Goal: Task Accomplishment & Management: Complete application form

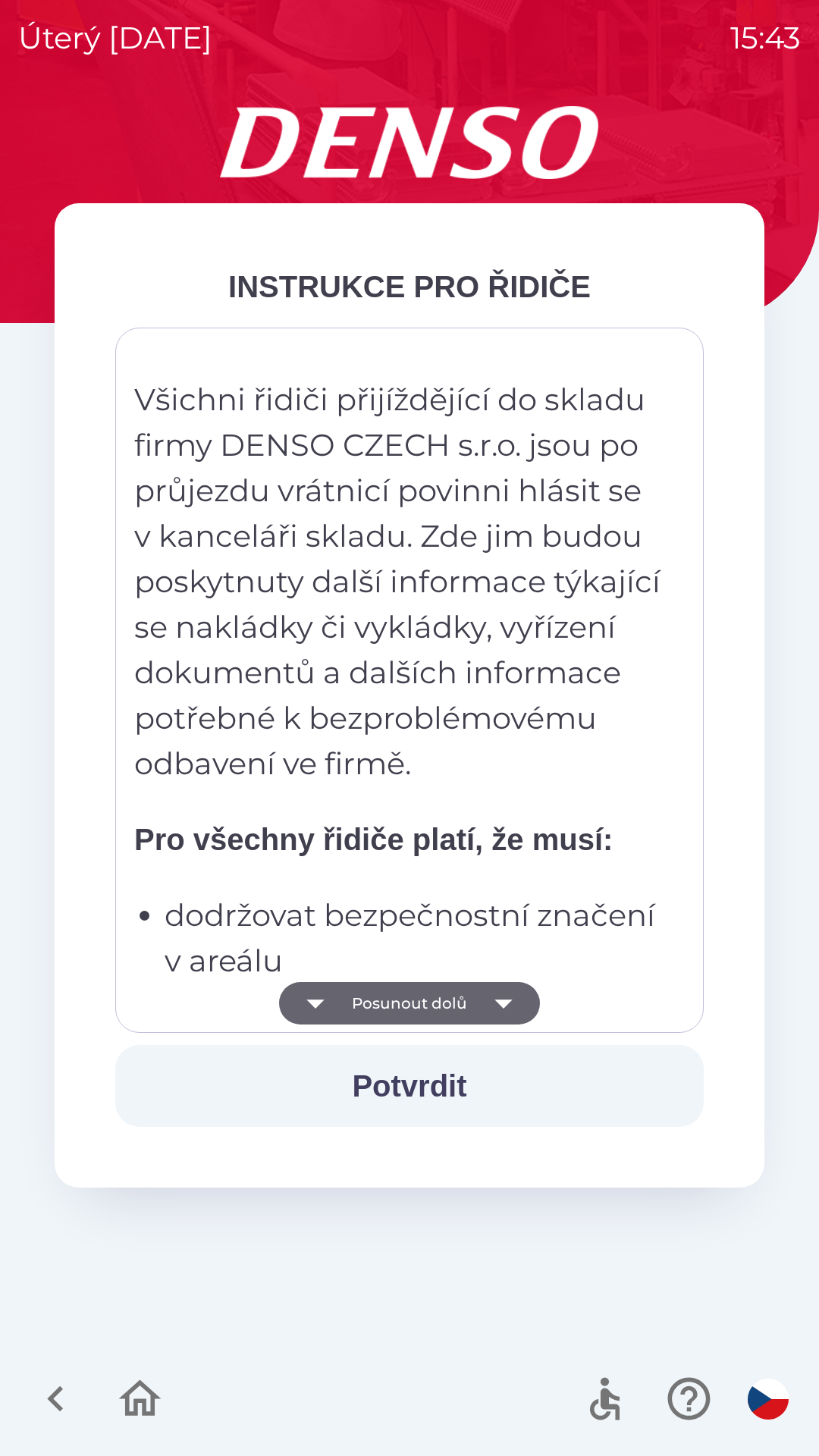
click at [497, 1005] on icon "button" at bounding box center [503, 1004] width 43 height 43
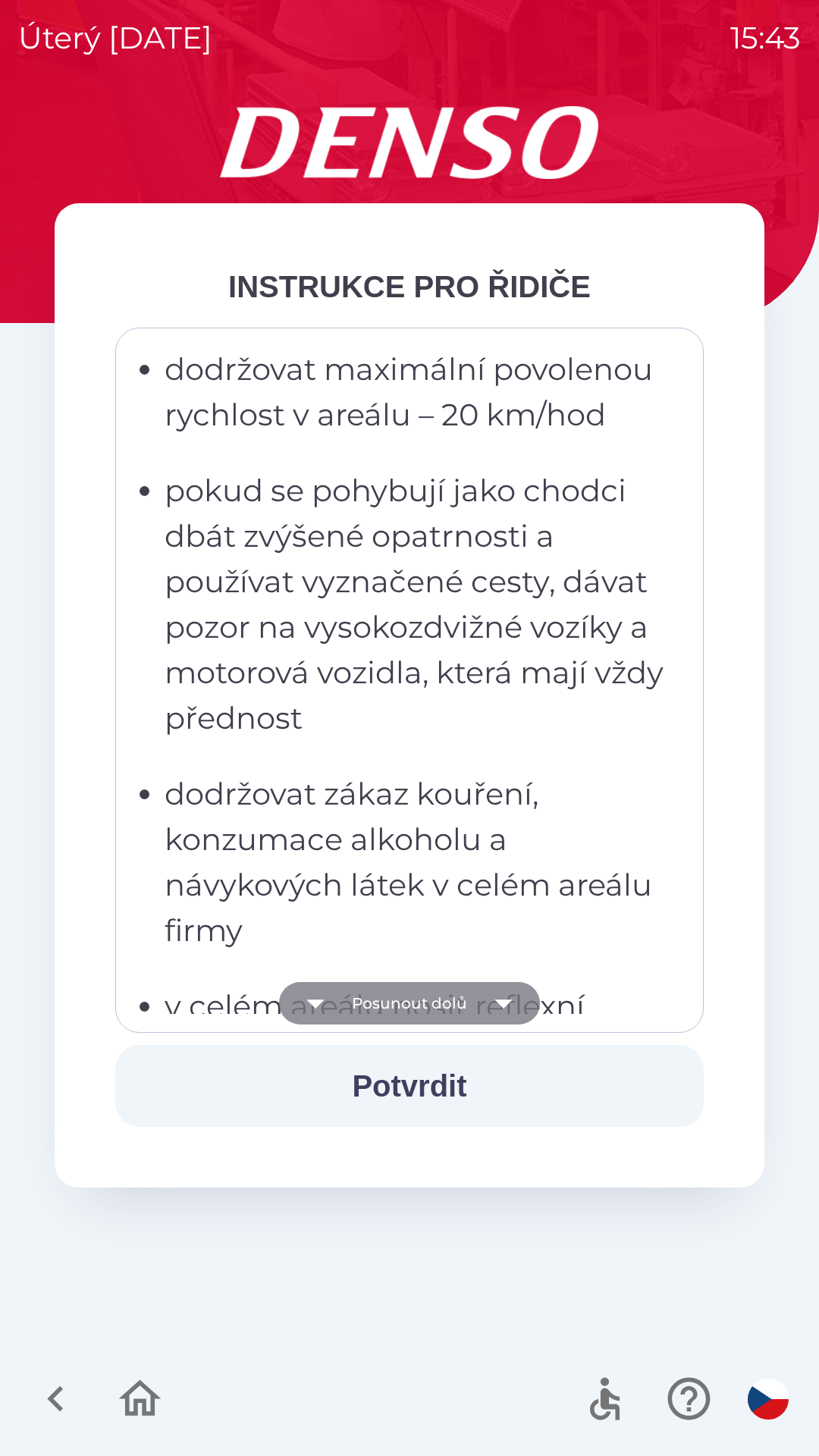
click at [498, 1005] on icon "button" at bounding box center [503, 1004] width 43 height 43
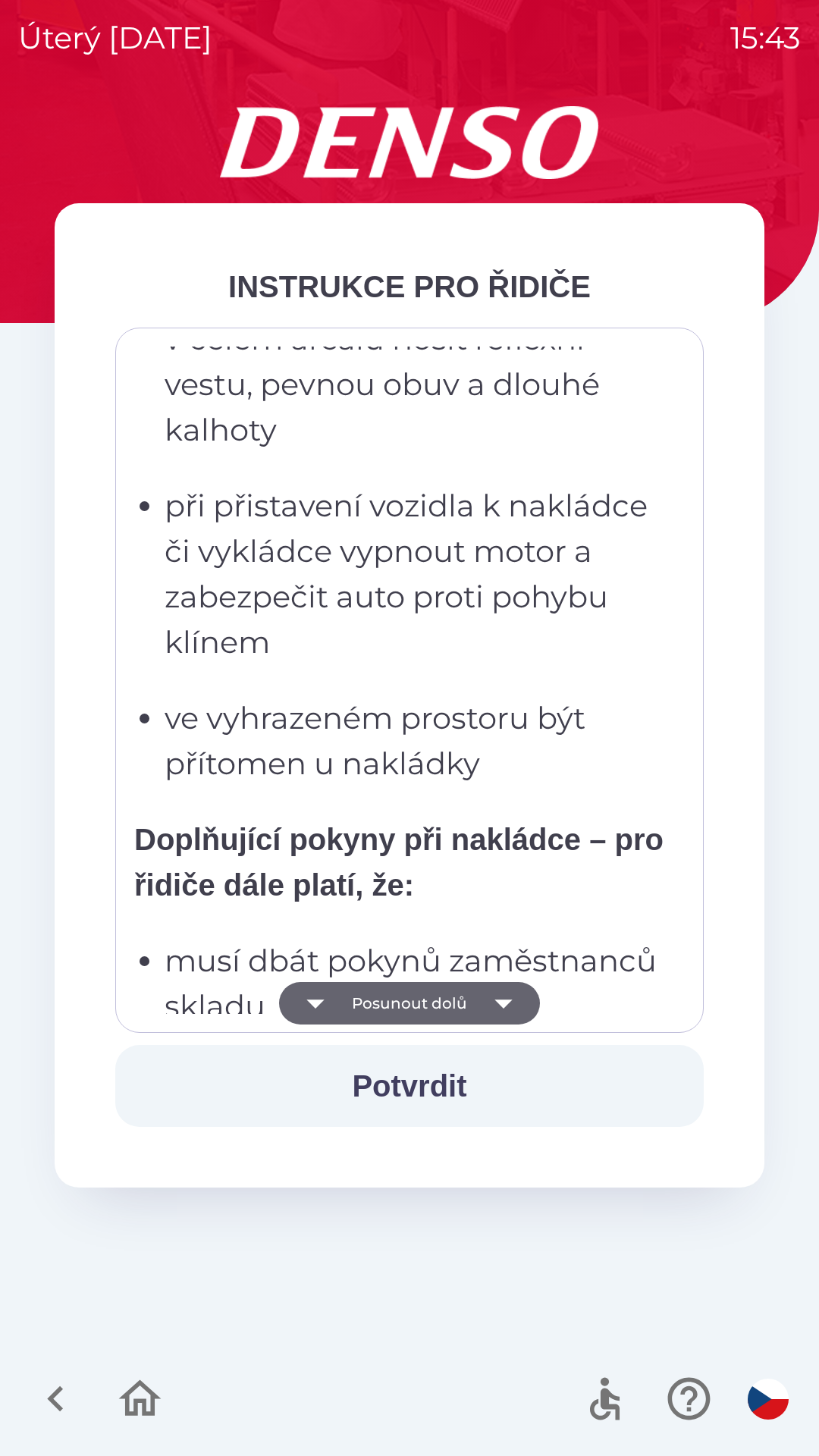
click at [502, 1000] on icon "button" at bounding box center [502, 1004] width 18 height 9
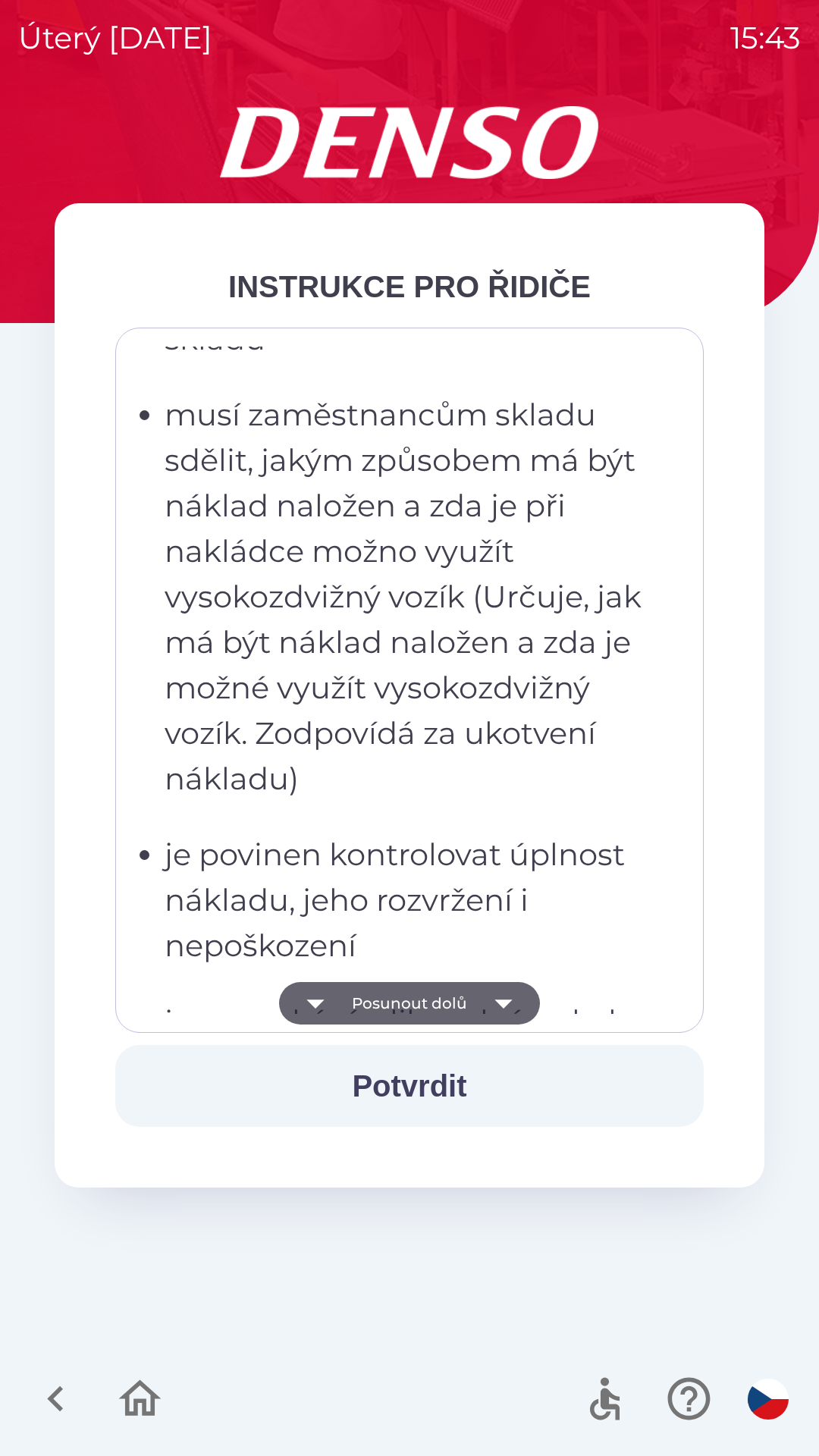
click at [502, 998] on icon "button" at bounding box center [503, 1004] width 43 height 43
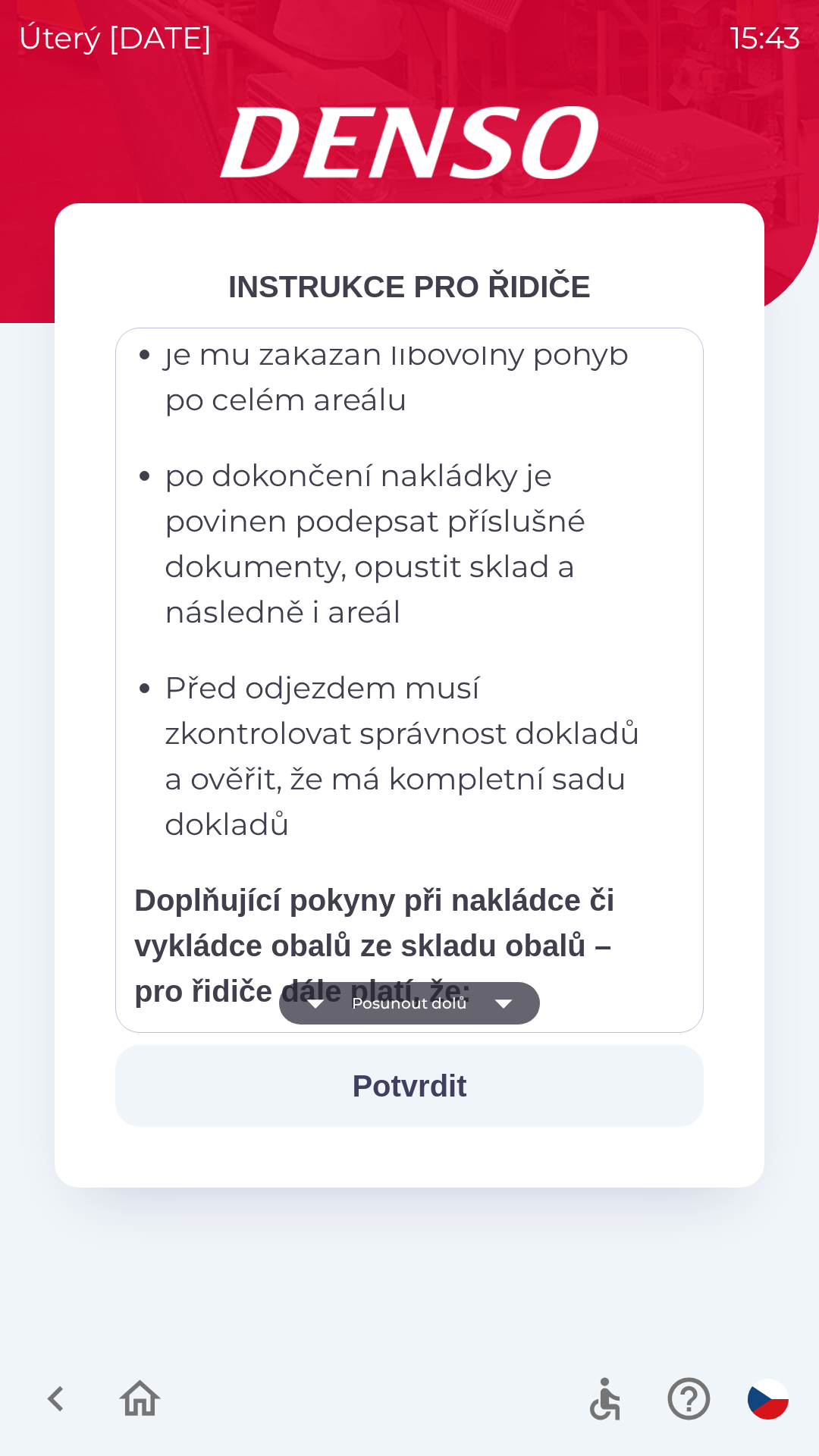
click at [500, 1003] on icon "button" at bounding box center [502, 1004] width 18 height 9
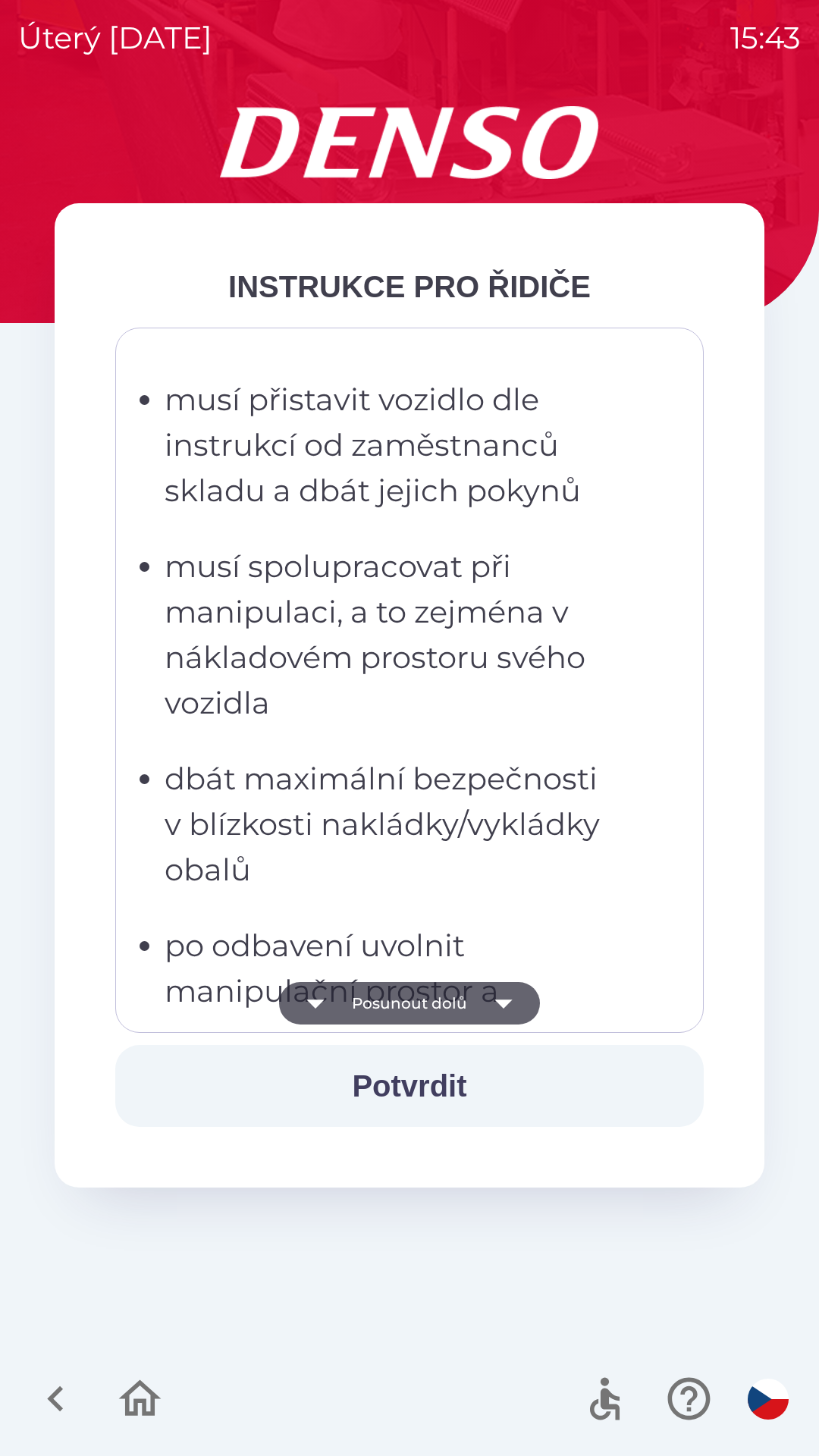
click at [498, 1003] on icon "button" at bounding box center [502, 1004] width 18 height 9
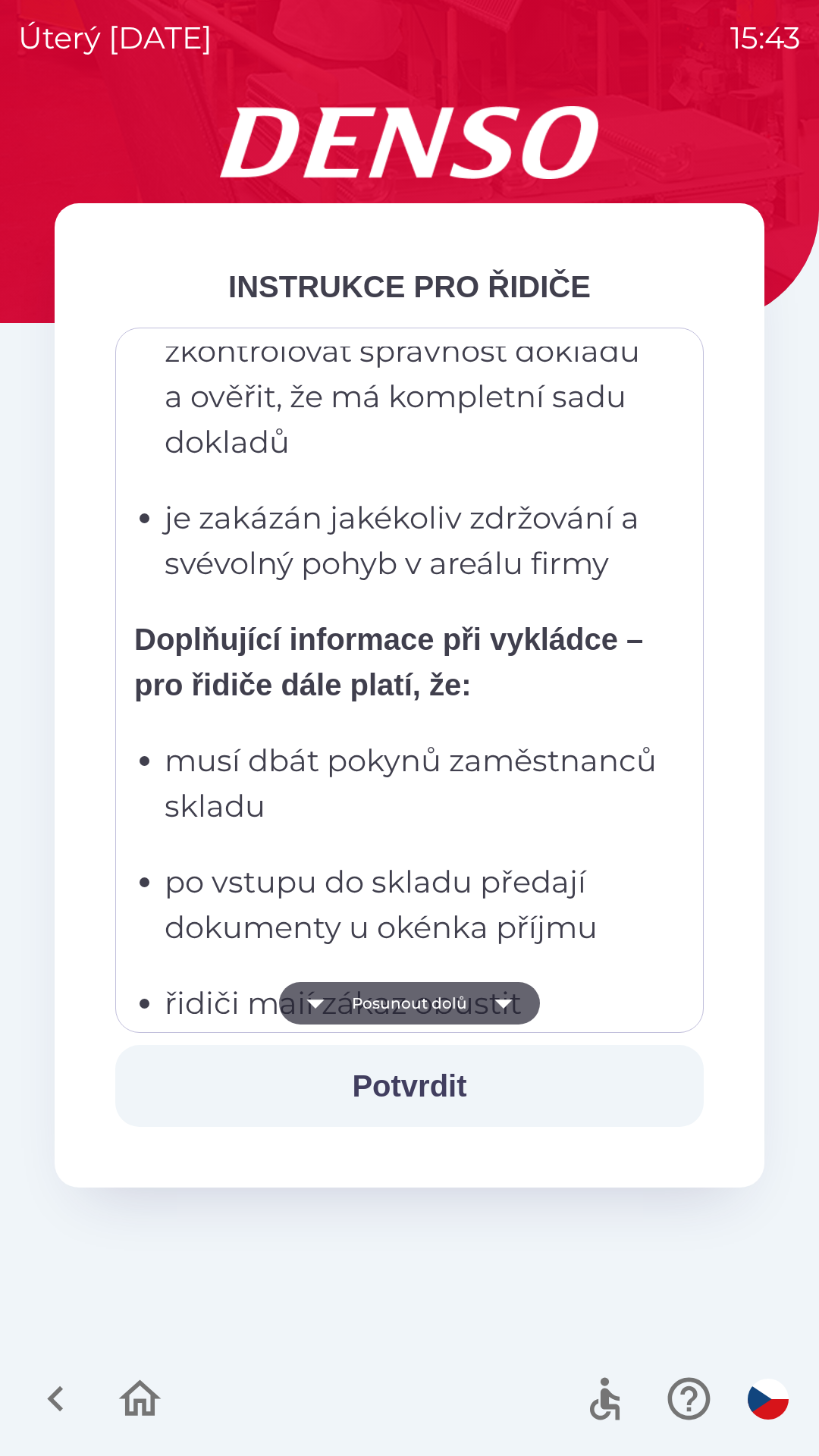
click at [497, 1007] on icon "button" at bounding box center [503, 1004] width 43 height 43
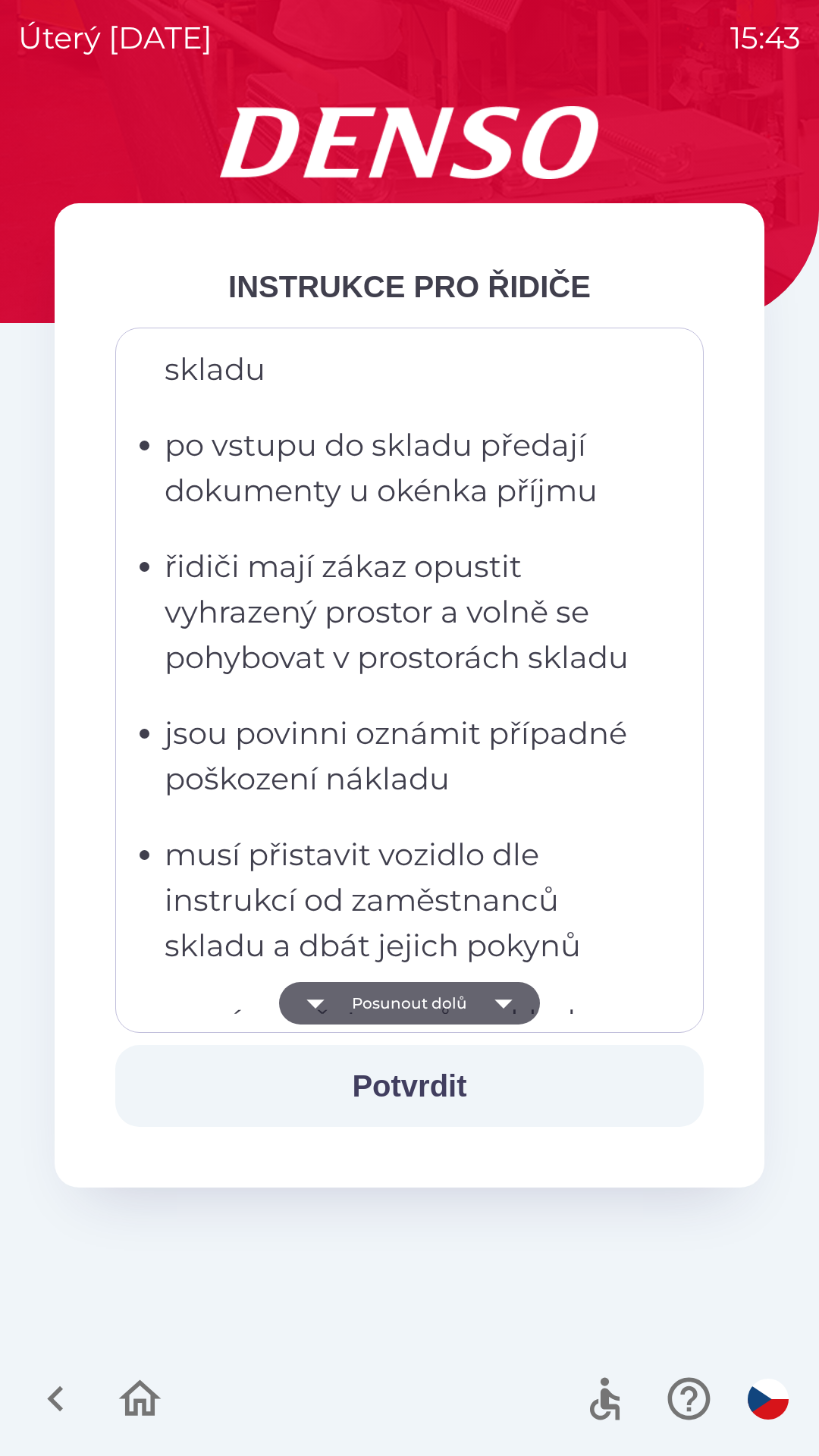
click at [495, 1007] on icon "button" at bounding box center [503, 1004] width 43 height 43
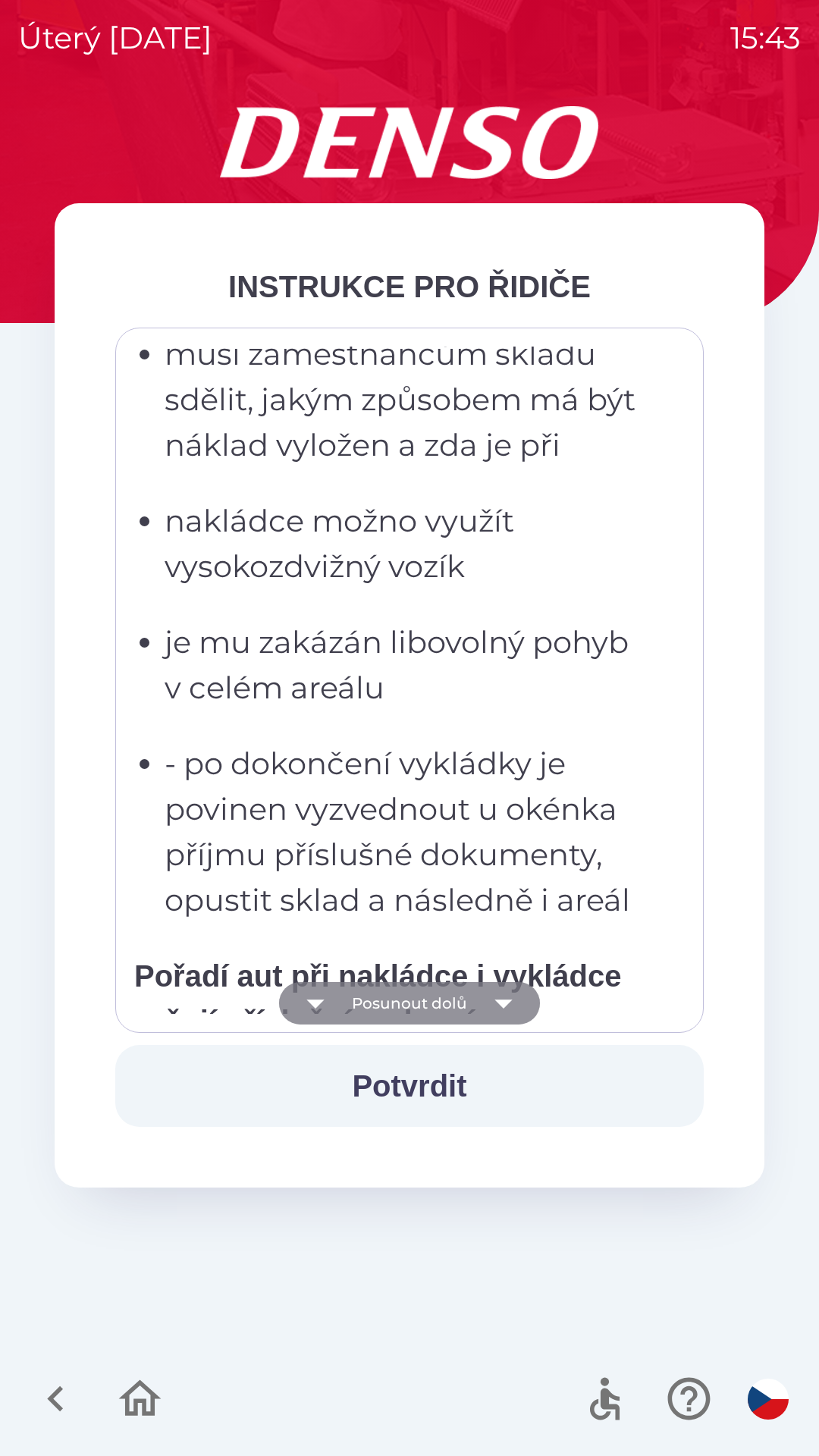
click at [497, 1007] on icon "button" at bounding box center [503, 1004] width 43 height 43
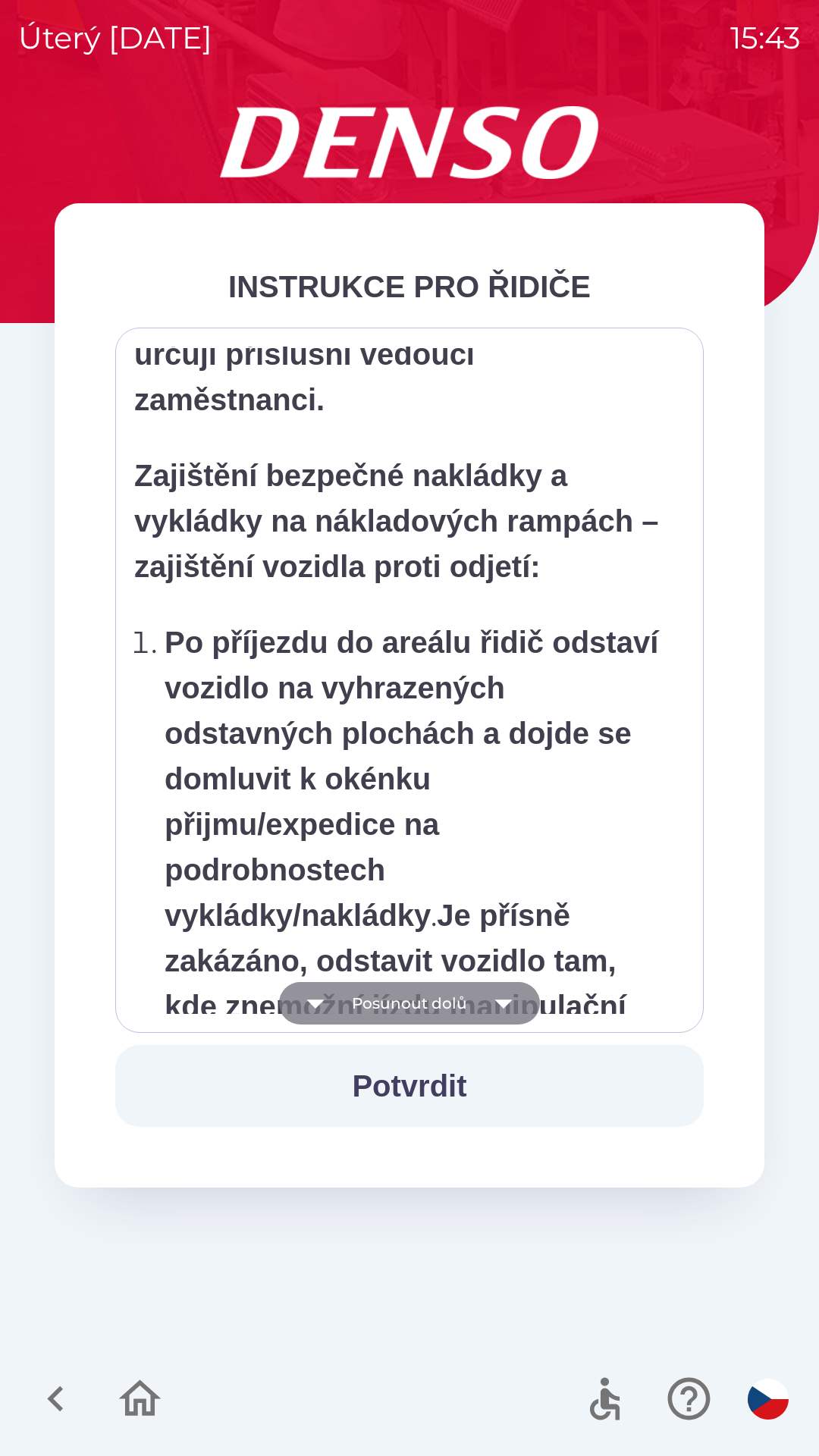
click at [495, 1010] on icon "button" at bounding box center [503, 1004] width 43 height 43
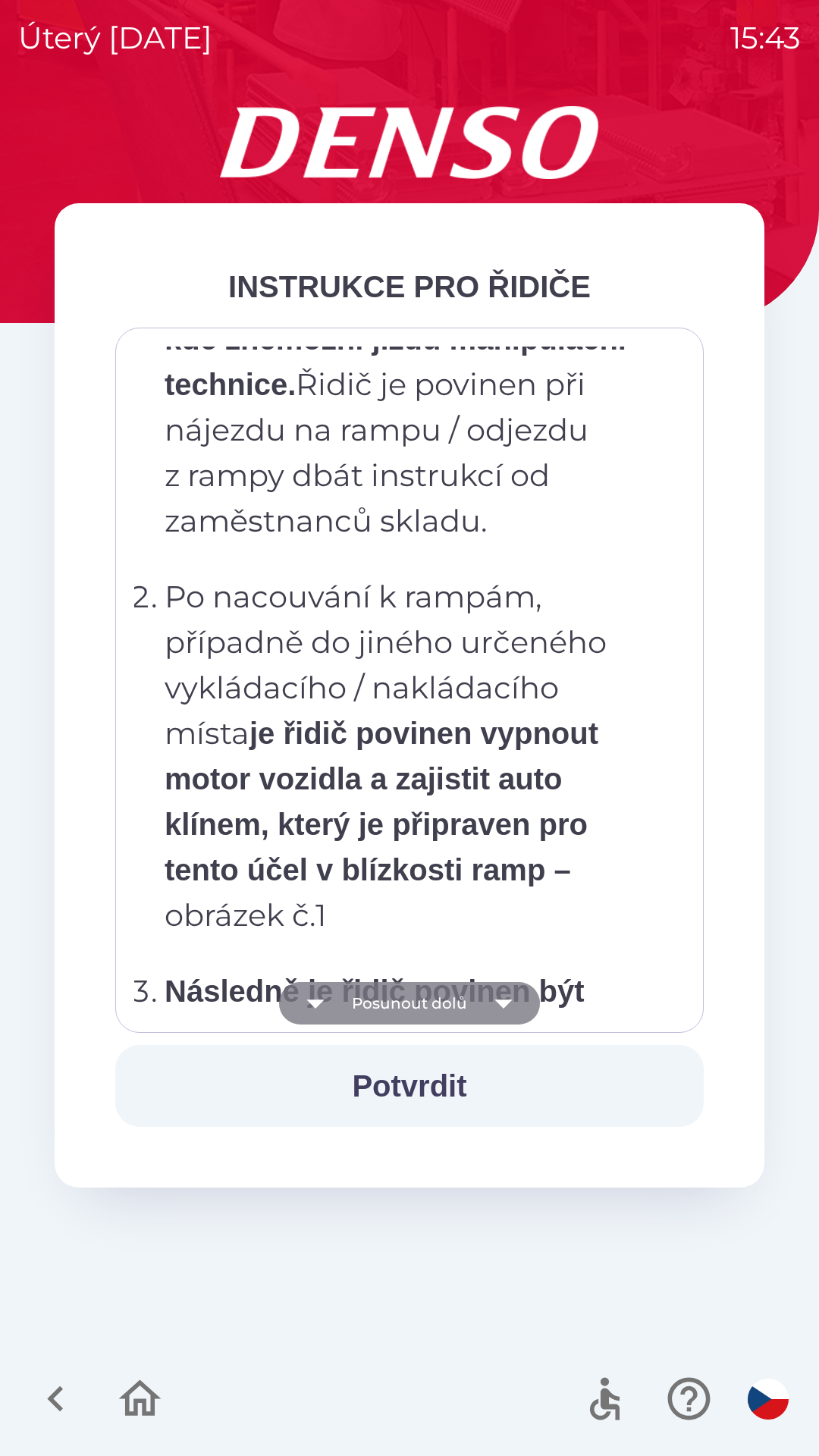
click at [494, 1008] on icon "button" at bounding box center [503, 1004] width 43 height 43
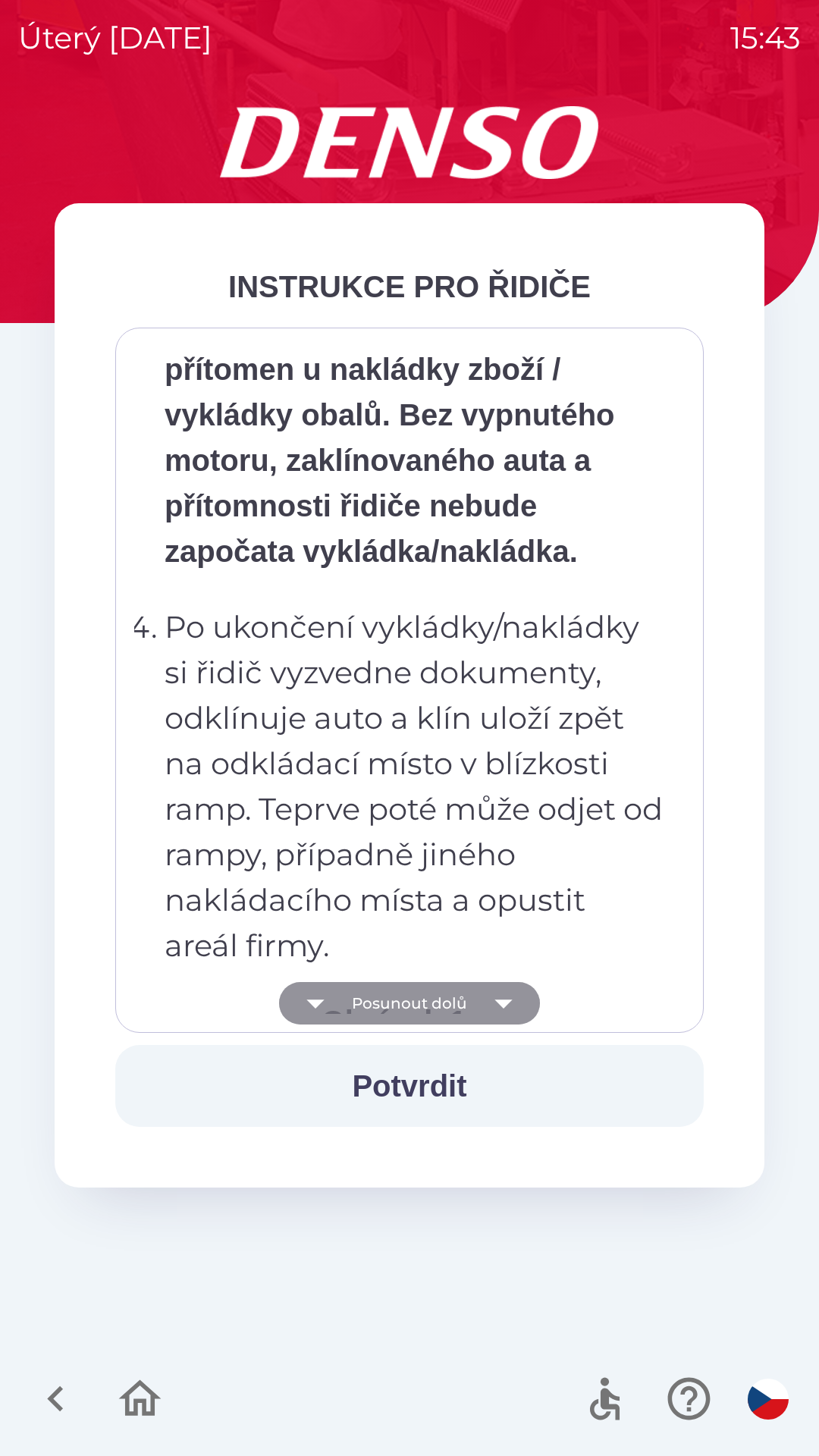
click at [497, 1010] on icon "button" at bounding box center [503, 1004] width 43 height 43
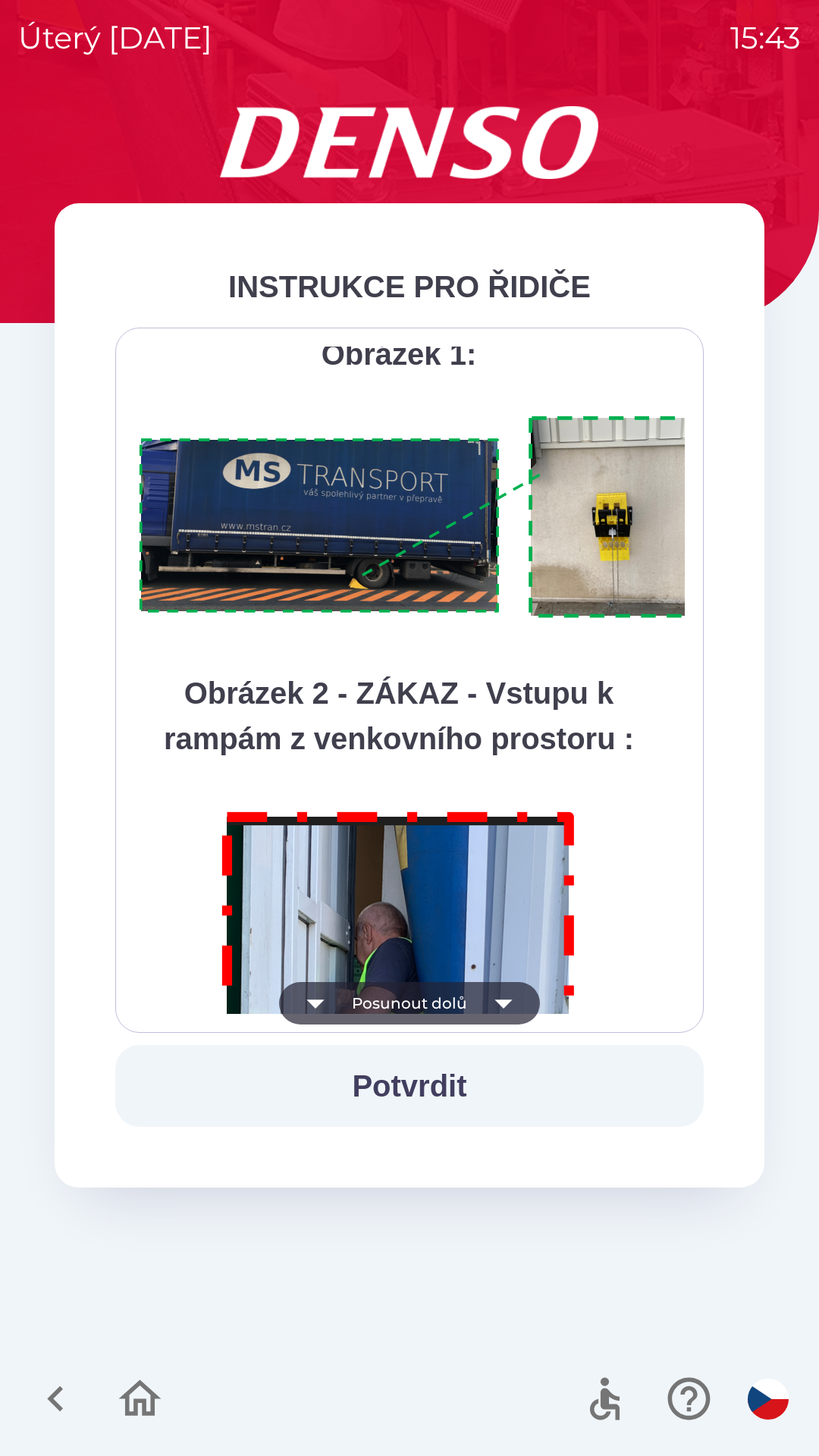
click at [502, 1004] on icon "button" at bounding box center [502, 1004] width 18 height 9
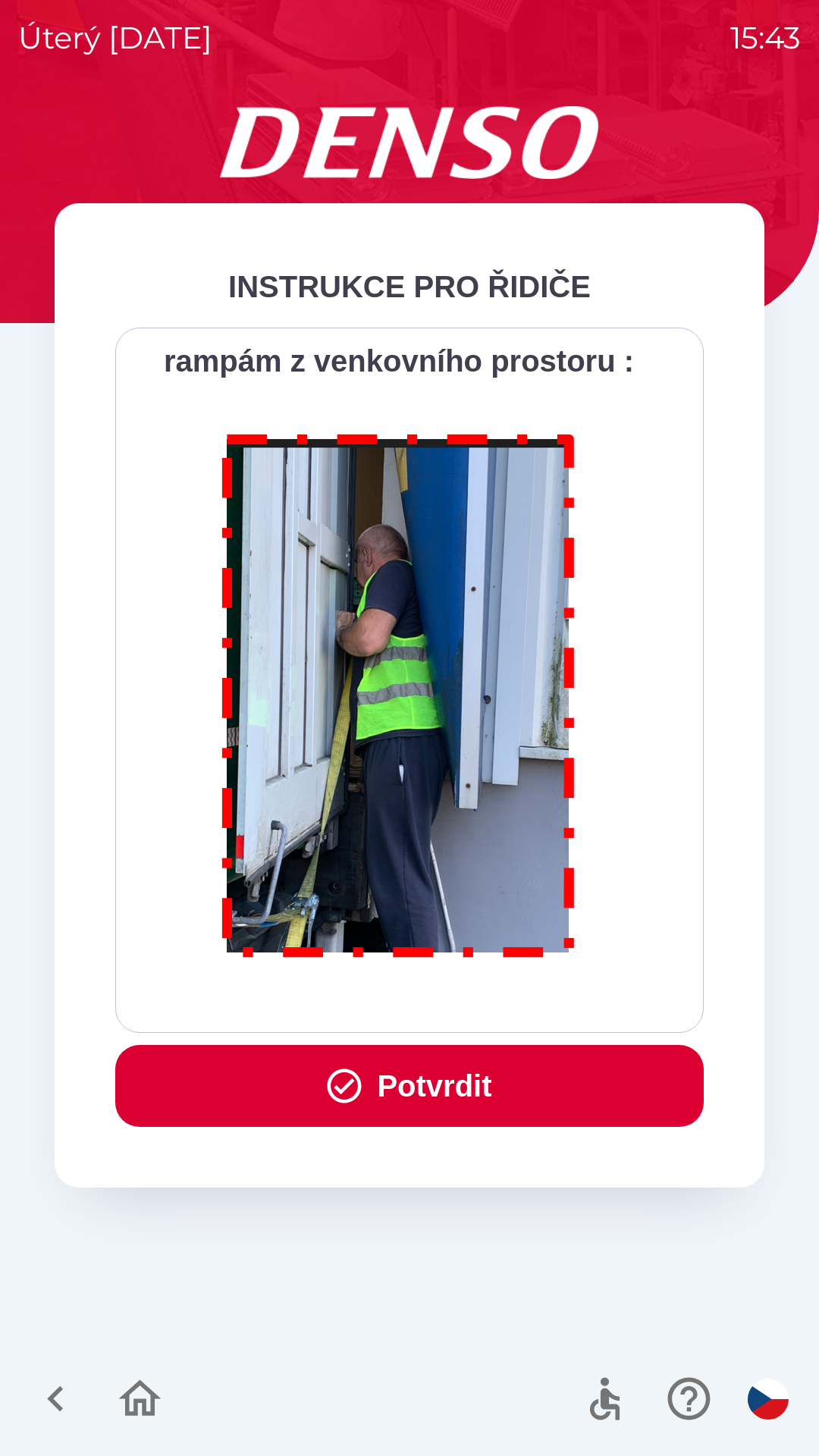
click at [505, 1007] on div "Všichni řidiči přijíždějící do skladu firmy DENSO CZECH s.r.o. jsou po průjezdu…" at bounding box center [409, 680] width 551 height 667
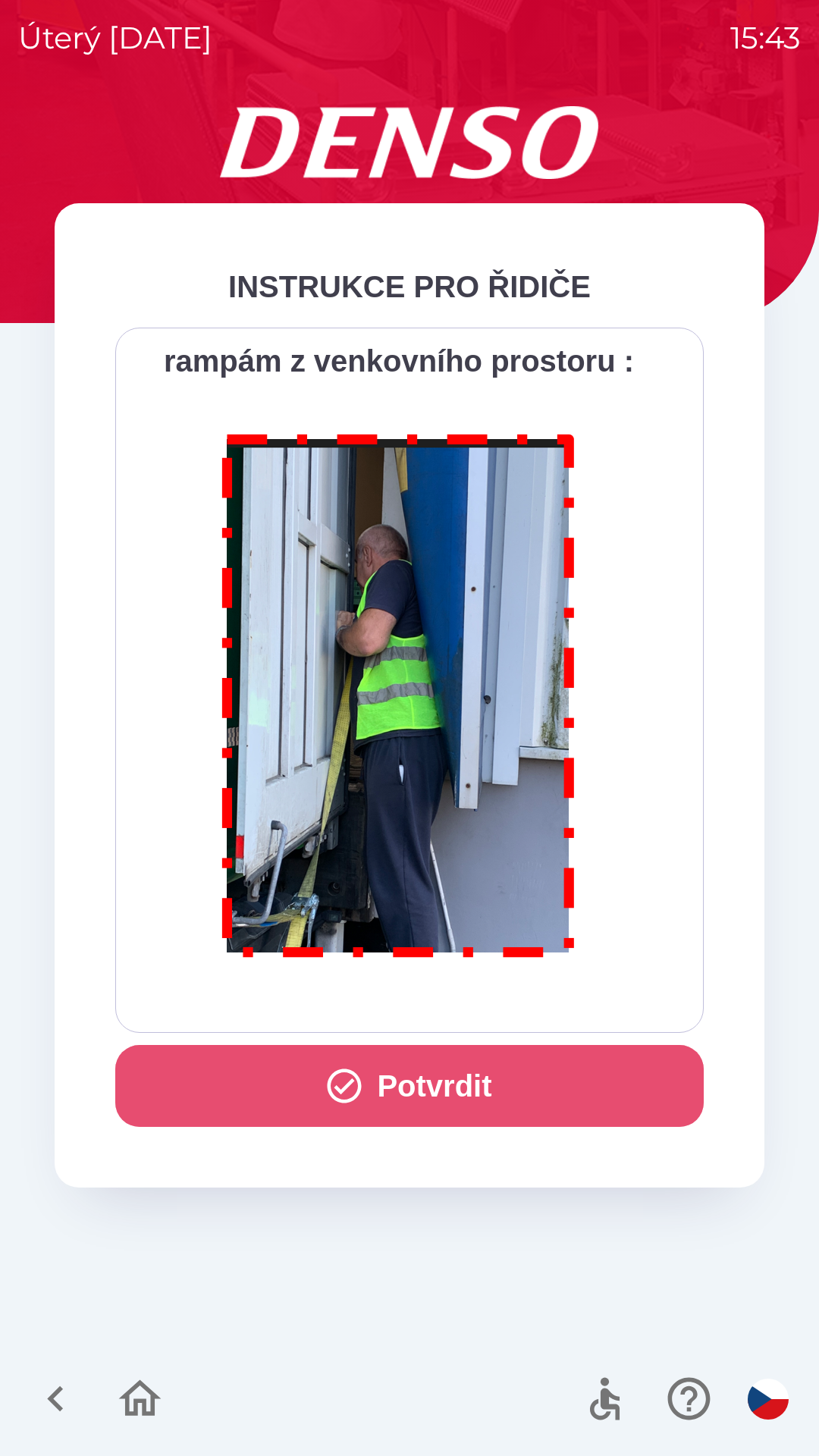
click at [466, 1092] on button "Potvrdit" at bounding box center [409, 1086] width 588 height 82
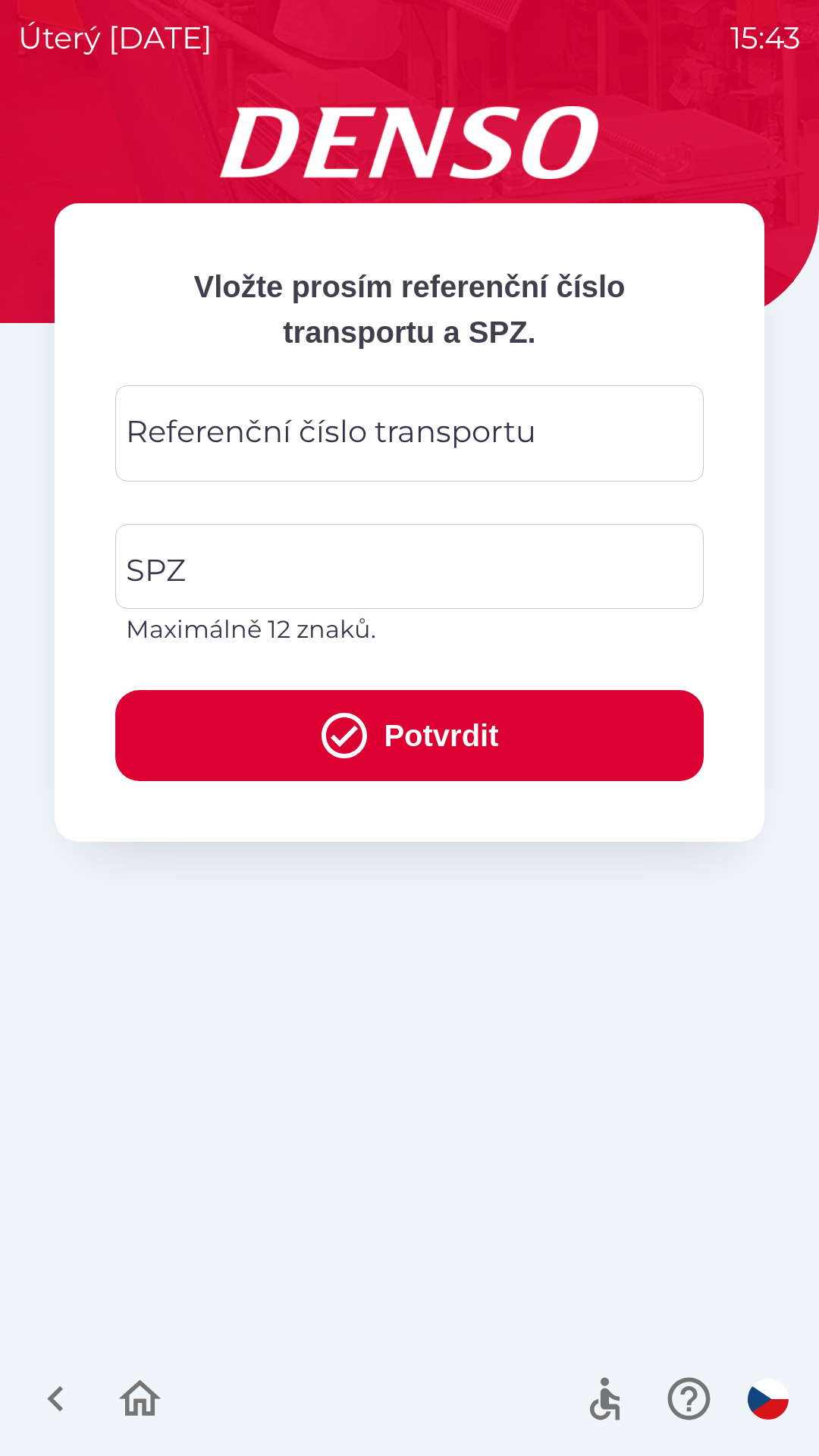
click at [402, 433] on div "Referenční číslo transportu Referenční číslo transportu" at bounding box center [409, 433] width 588 height 96
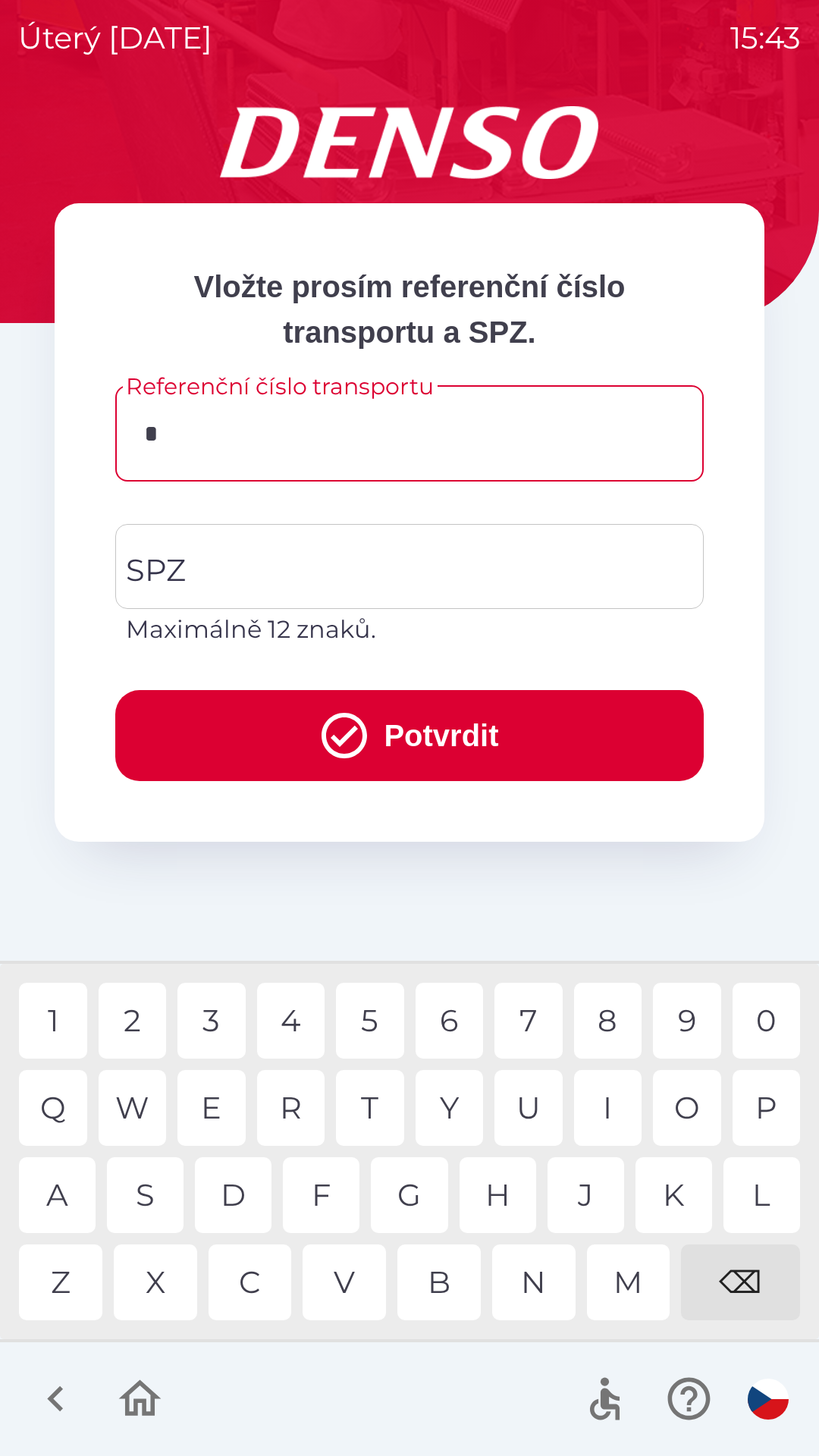
click at [254, 1280] on div "C" at bounding box center [250, 1282] width 83 height 76
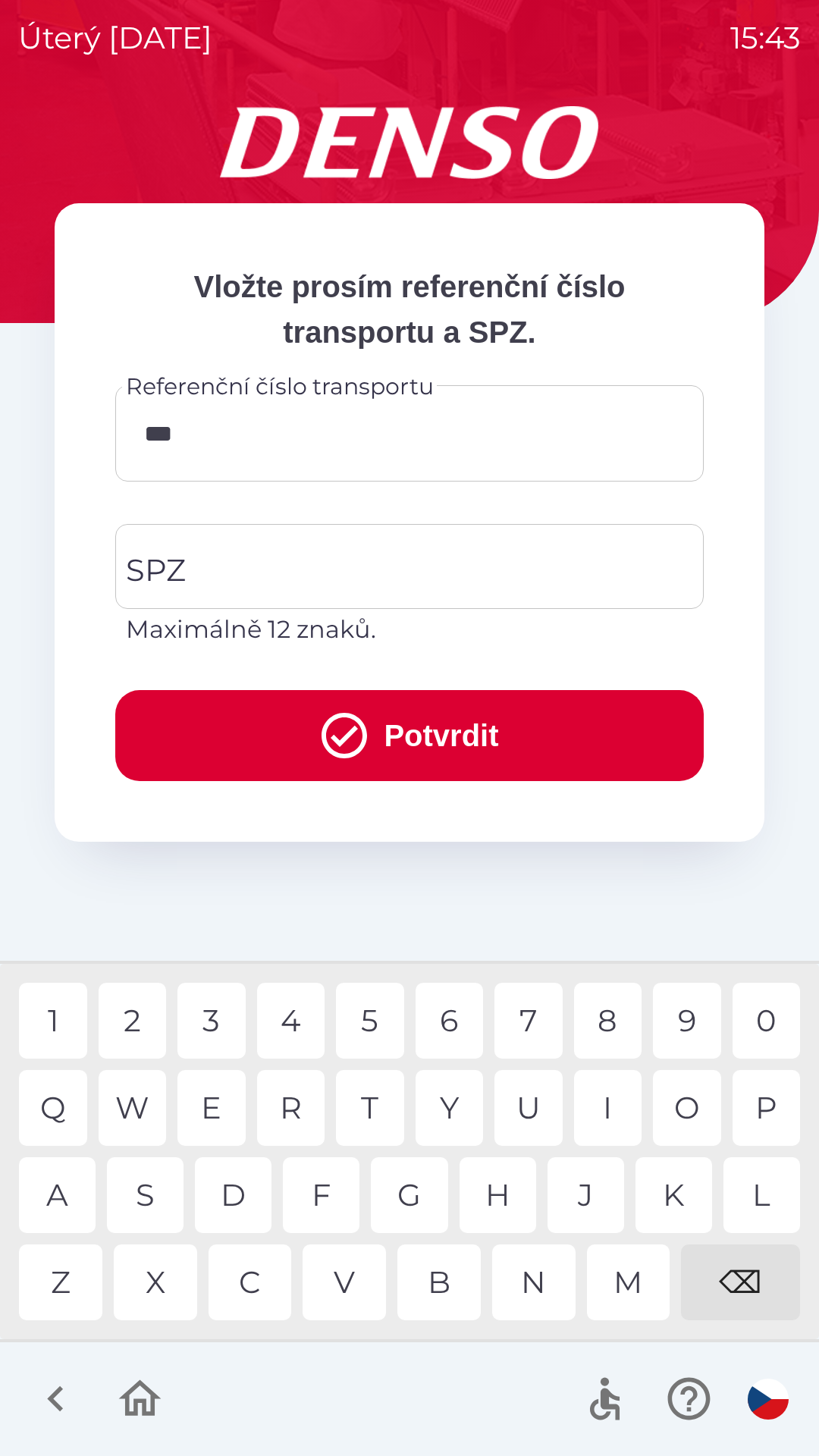
click at [443, 1272] on div "B" at bounding box center [438, 1282] width 83 height 76
click at [763, 1019] on div "0" at bounding box center [766, 1020] width 68 height 76
click at [217, 1018] on div "3" at bounding box center [211, 1020] width 68 height 76
type input "*********"
click at [295, 569] on input "SPZ" at bounding box center [398, 566] width 552 height 71
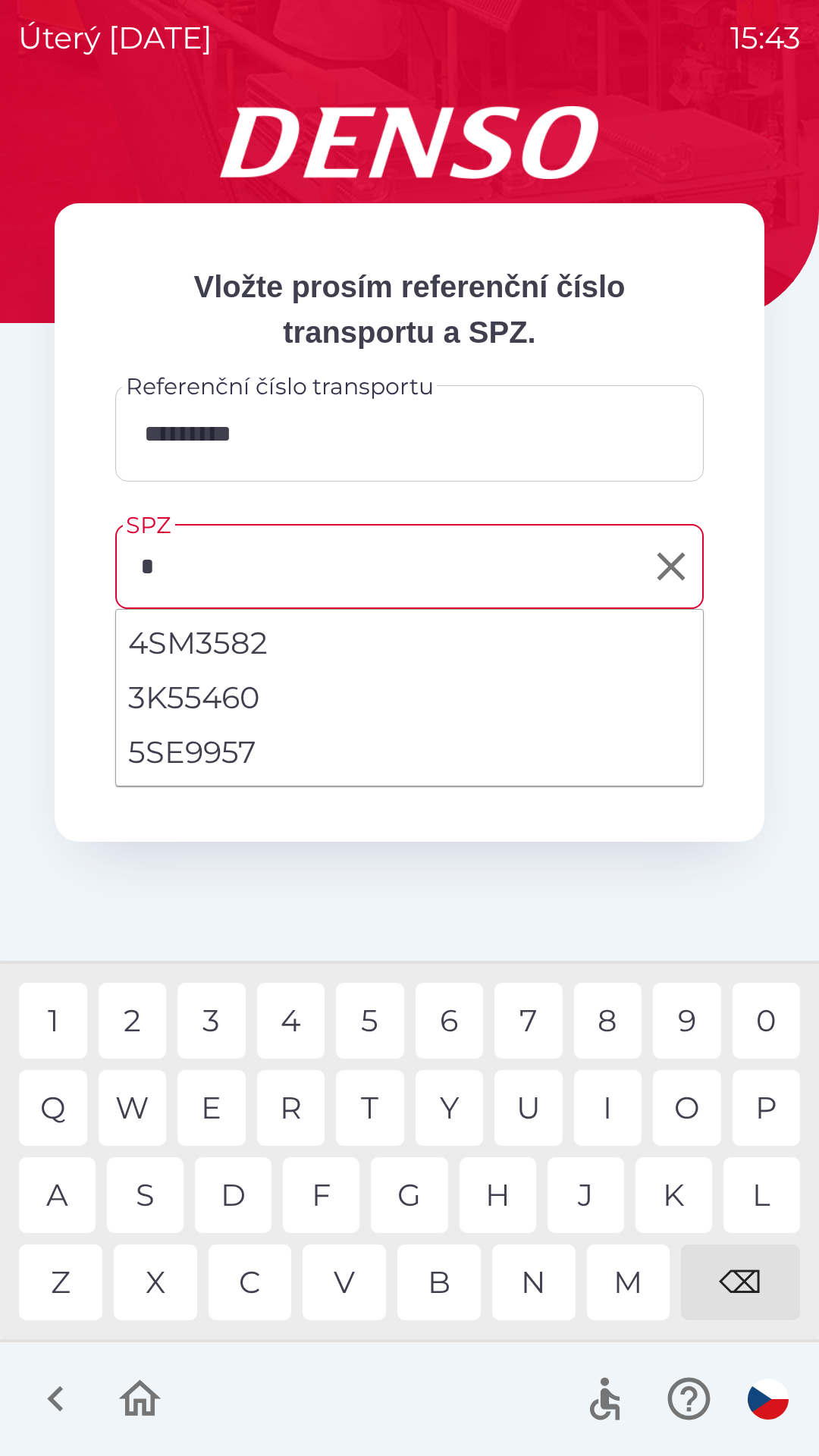
click at [375, 1023] on div "5" at bounding box center [369, 1020] width 68 height 76
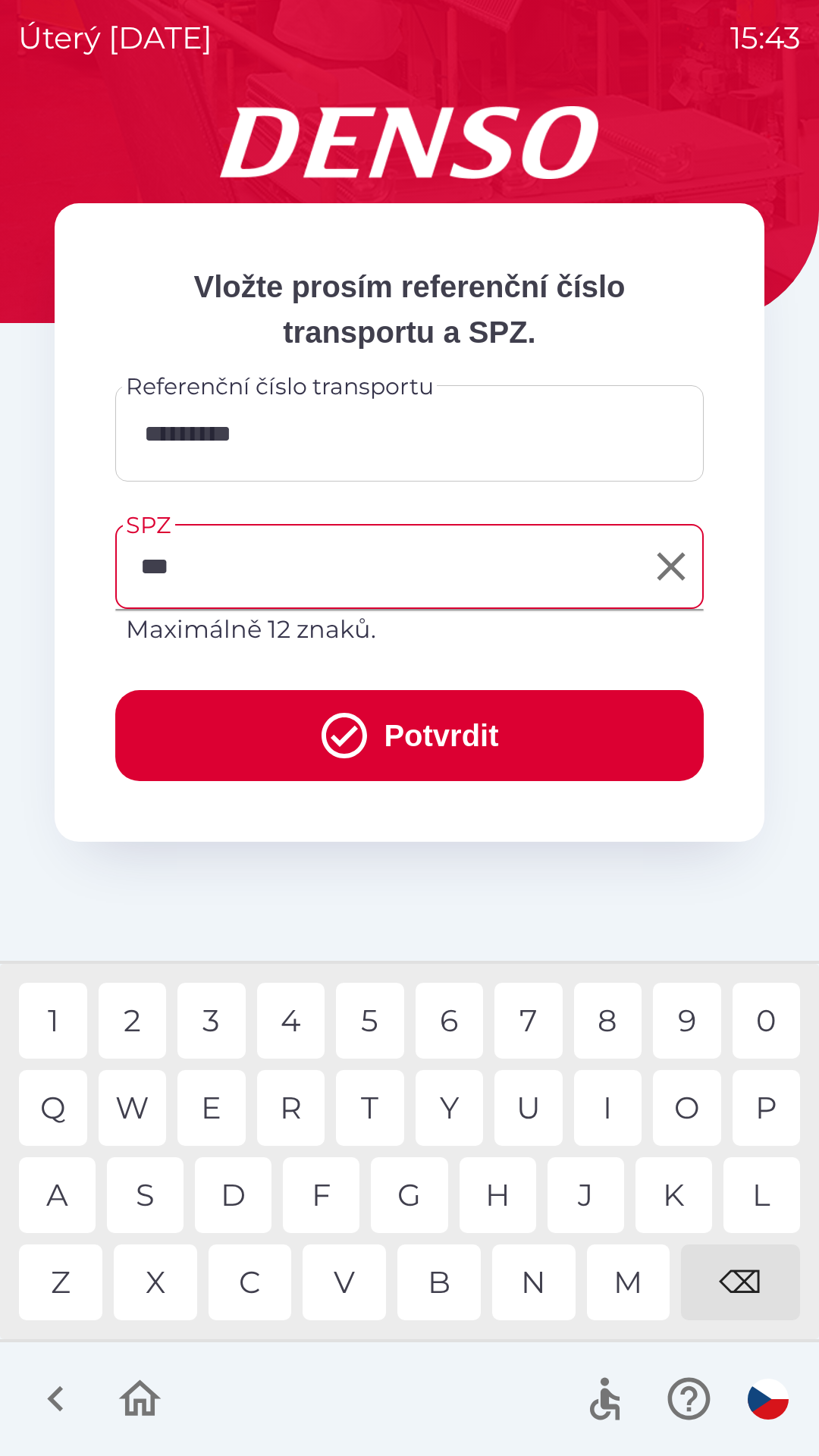
click at [676, 1188] on div "K" at bounding box center [674, 1194] width 76 height 76
click at [767, 1022] on div "0" at bounding box center [766, 1020] width 68 height 76
click at [129, 1014] on div "2" at bounding box center [132, 1020] width 68 height 76
type input "*******"
click at [301, 1021] on div "4" at bounding box center [291, 1020] width 68 height 76
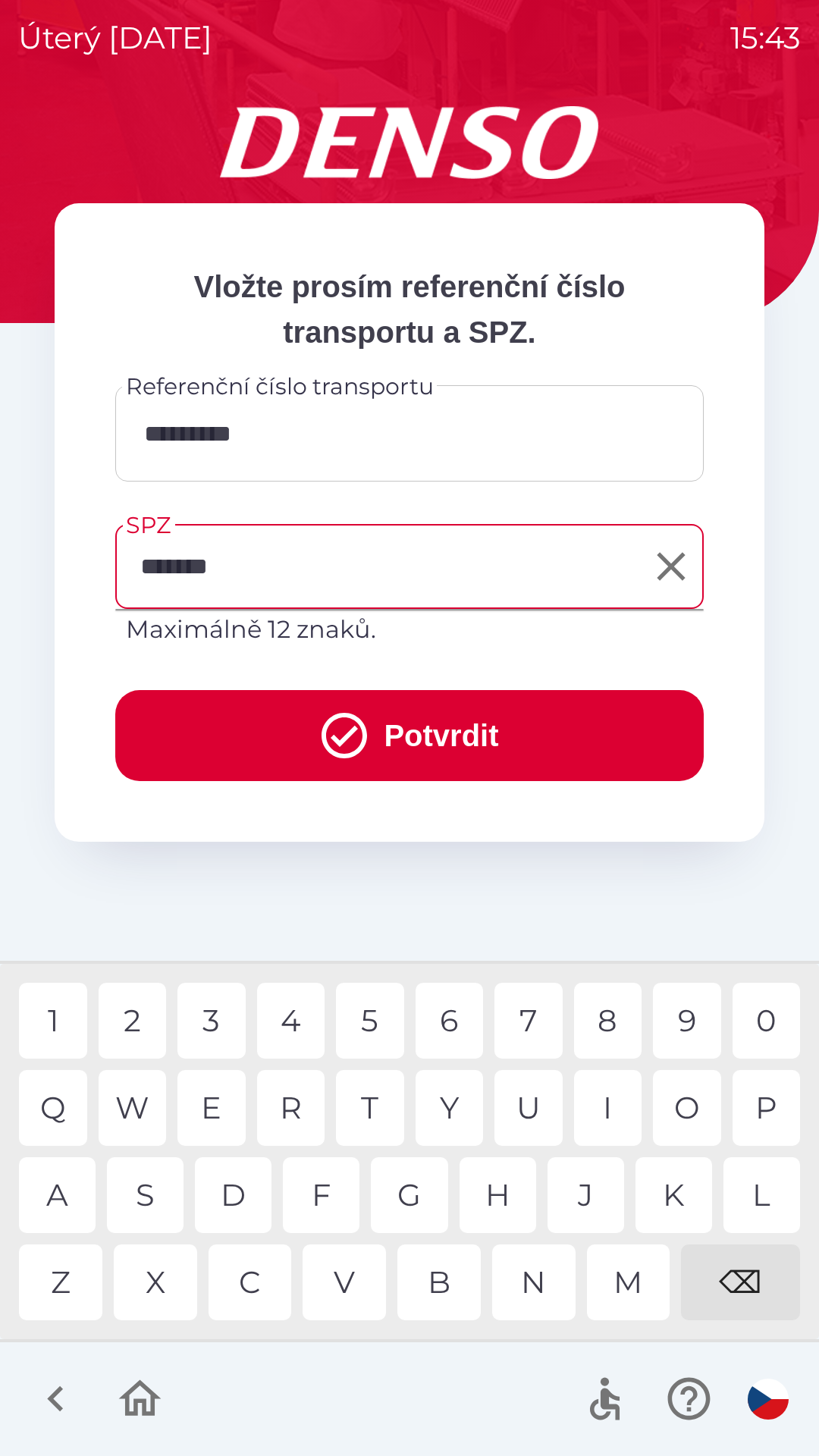
click at [454, 731] on button "Potvrdit" at bounding box center [409, 735] width 588 height 91
